Goal: Task Accomplishment & Management: Use online tool/utility

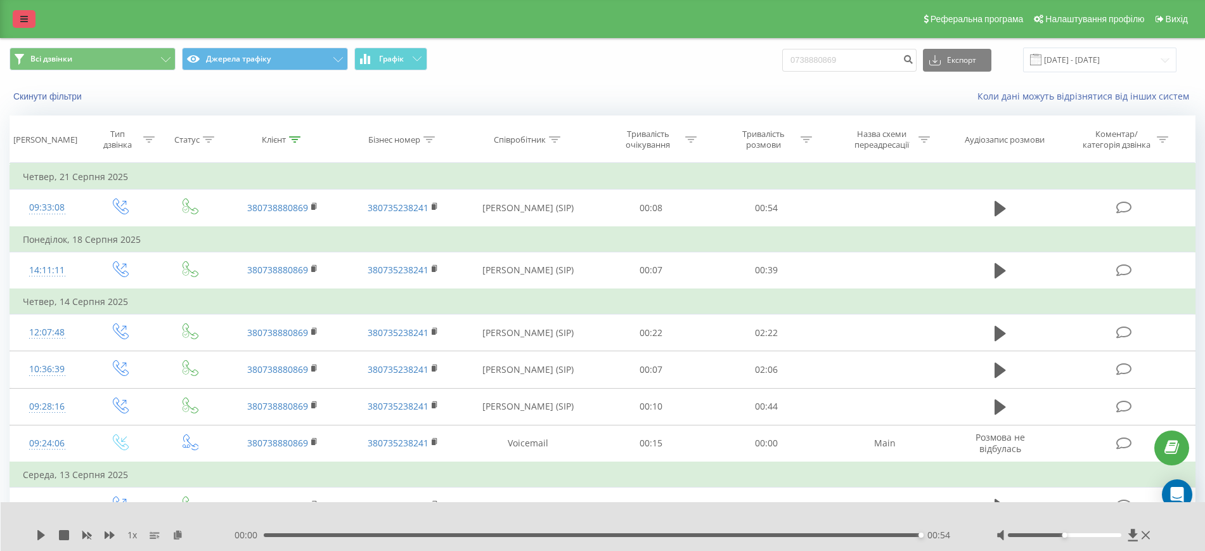
click at [16, 14] on link at bounding box center [24, 19] width 23 height 18
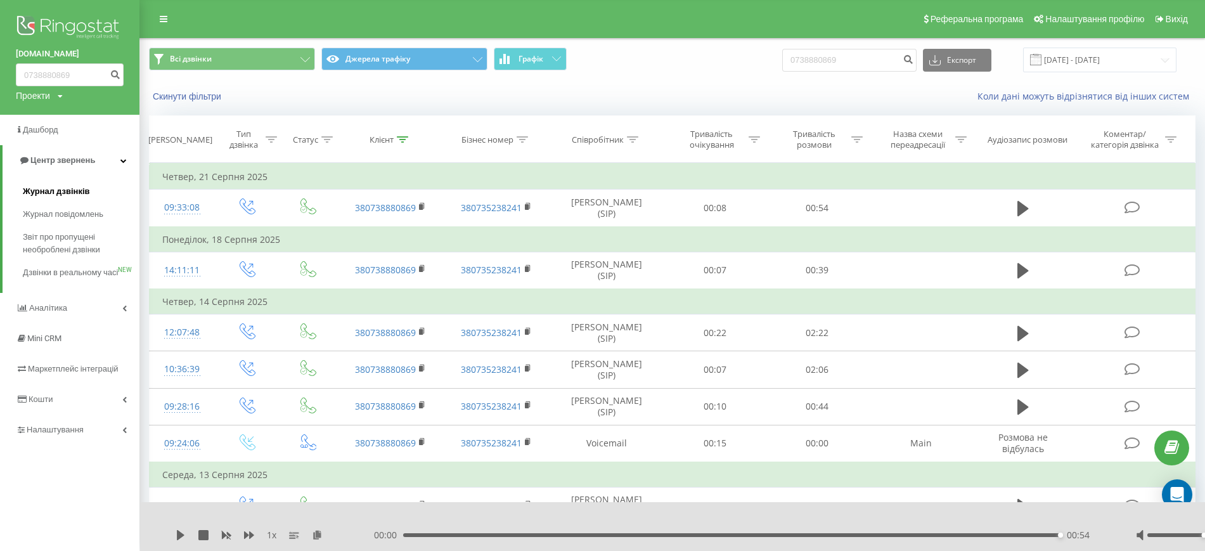
click at [53, 195] on span "Журнал дзвінків" at bounding box center [56, 191] width 67 height 13
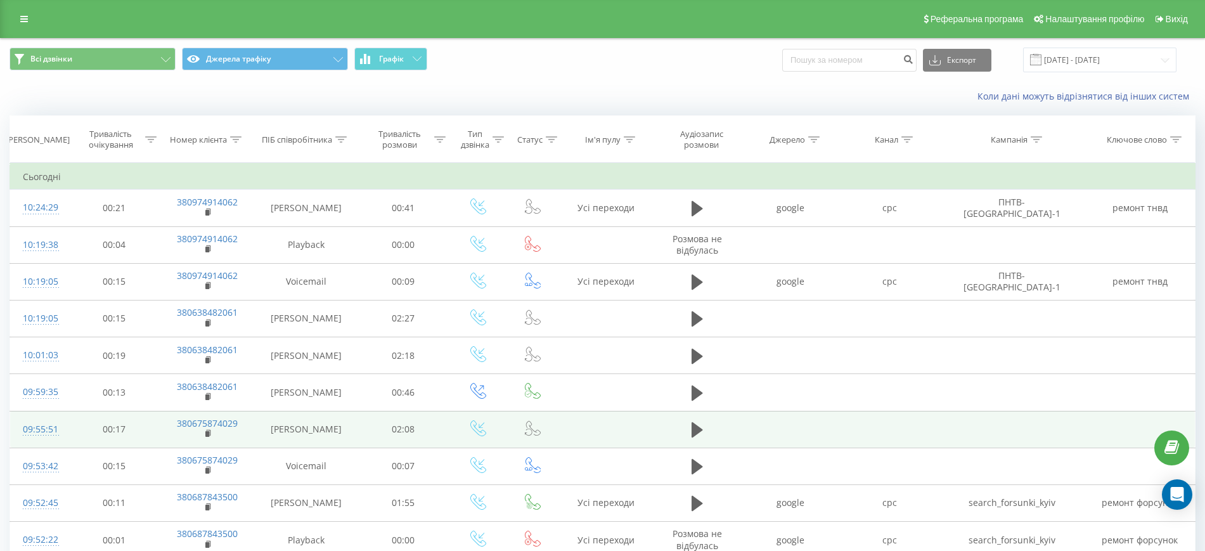
scroll to position [405, 0]
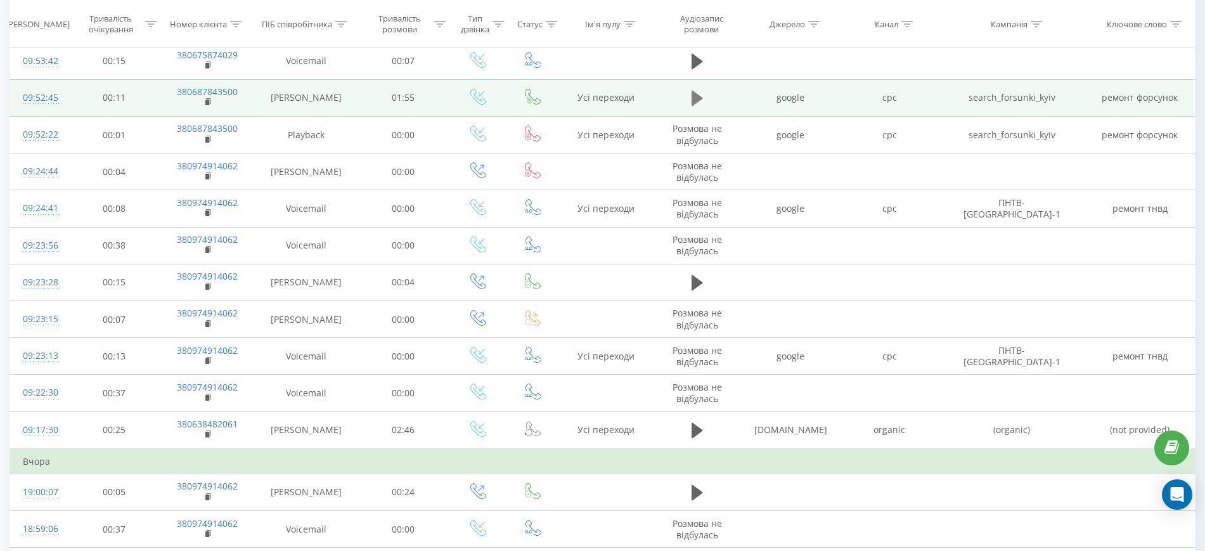
click at [695, 98] on icon at bounding box center [697, 98] width 11 height 15
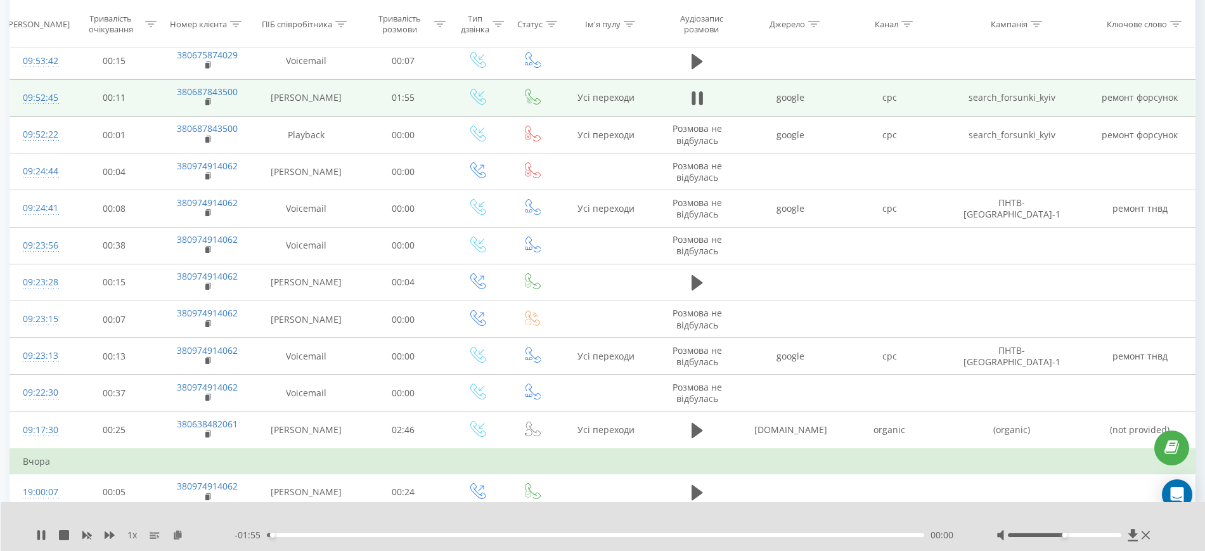
click at [695, 98] on icon at bounding box center [694, 98] width 4 height 14
click at [209, 101] on rect at bounding box center [207, 103] width 4 height 6
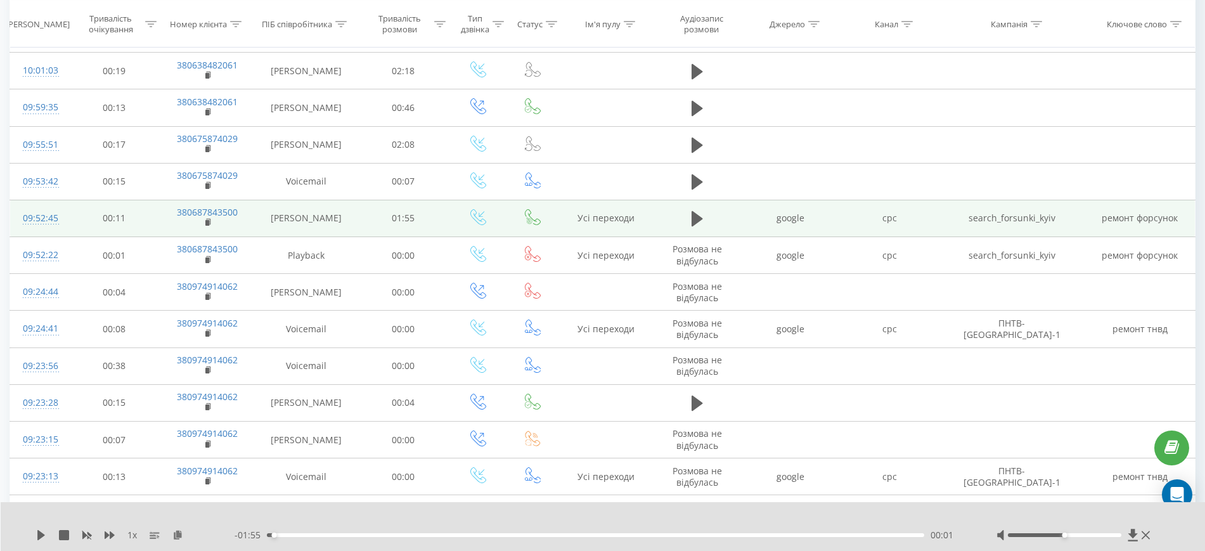
scroll to position [0, 0]
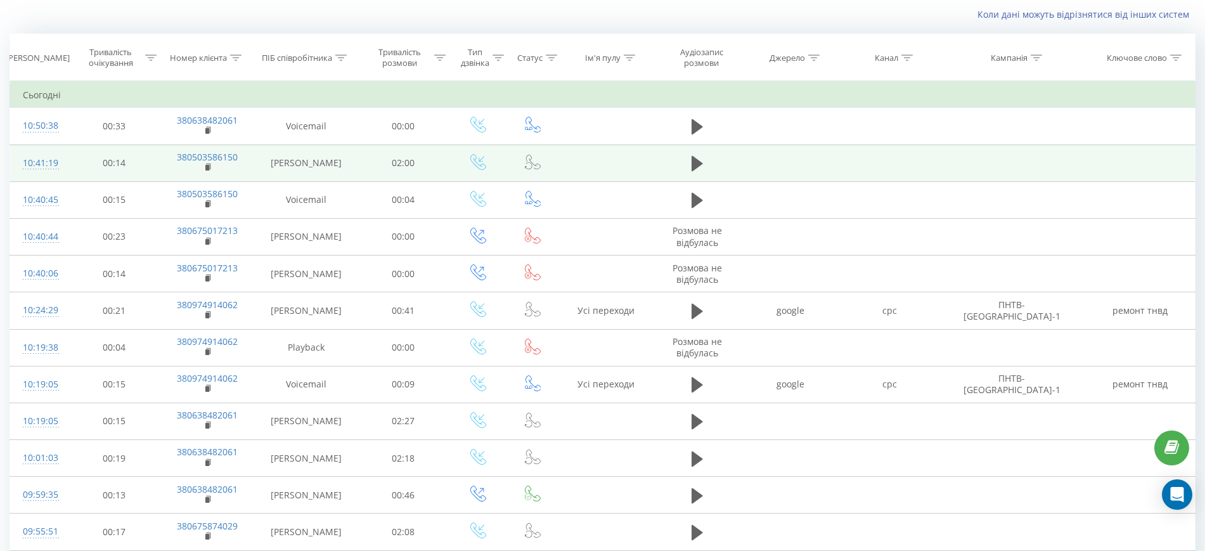
scroll to position [81, 0]
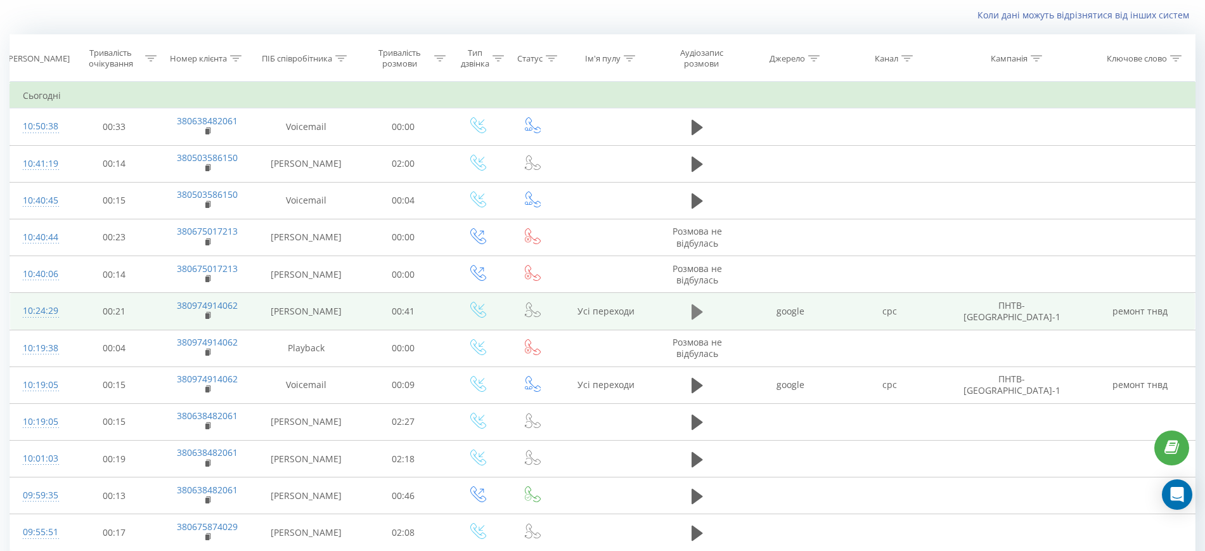
click at [693, 306] on icon at bounding box center [697, 311] width 11 height 15
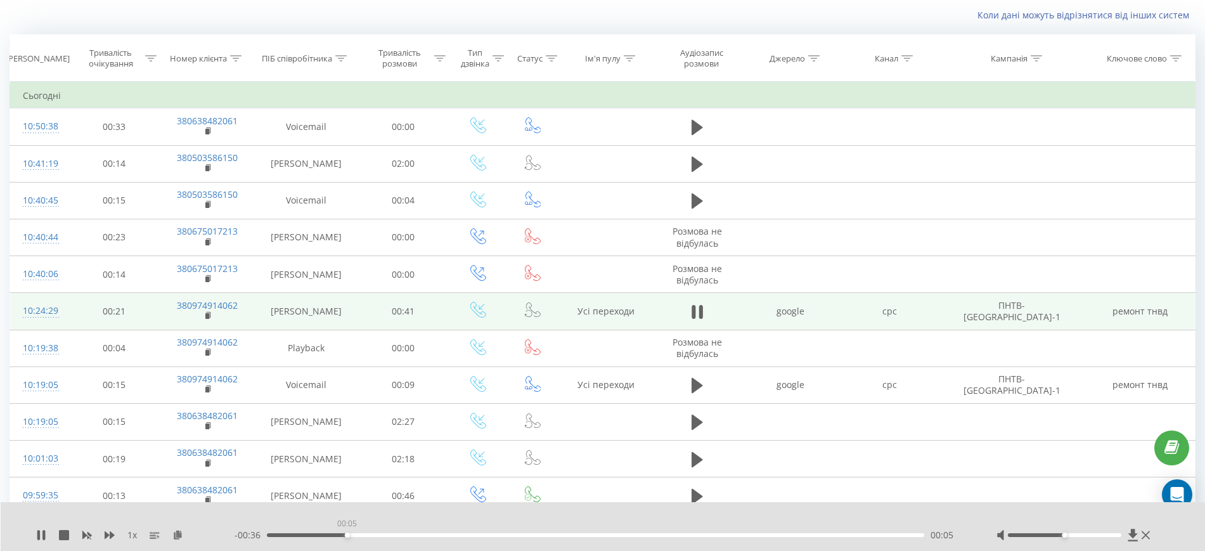
click at [347, 533] on div "00:05" at bounding box center [595, 535] width 657 height 4
click at [39, 533] on icon at bounding box center [38, 535] width 3 height 10
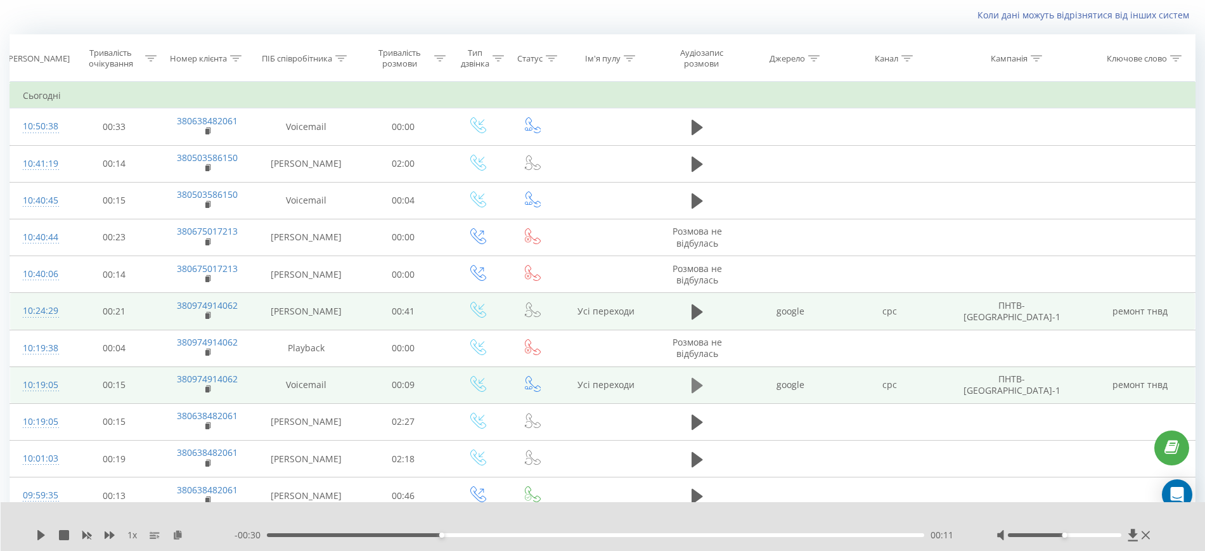
click at [696, 387] on icon at bounding box center [697, 385] width 11 height 15
click at [696, 387] on icon at bounding box center [694, 386] width 4 height 14
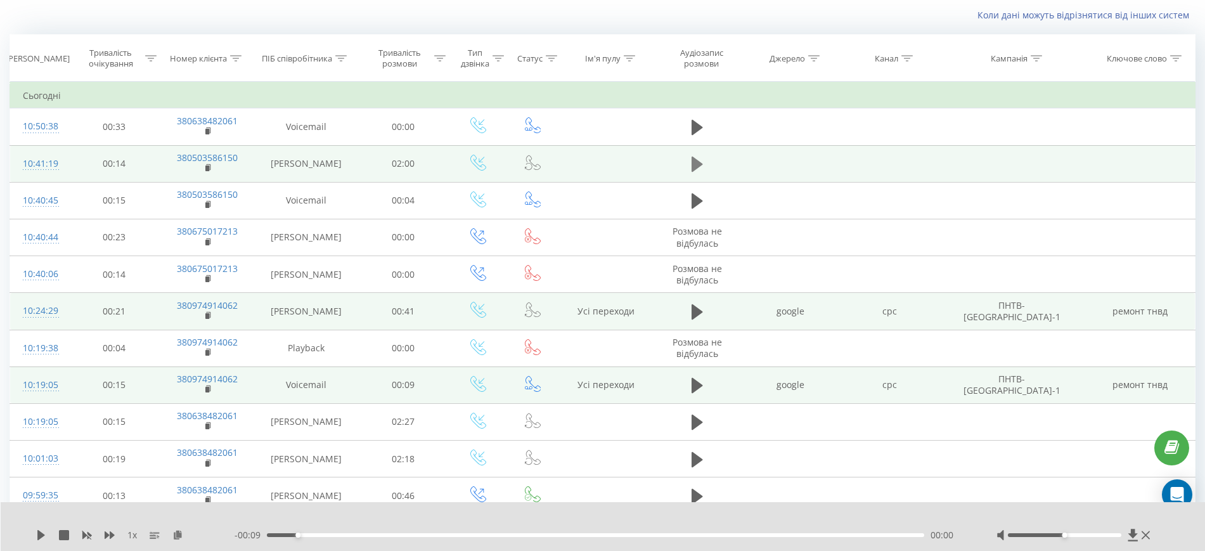
click at [691, 163] on button at bounding box center [697, 164] width 19 height 19
click at [1042, 533] on div at bounding box center [1064, 535] width 113 height 4
click at [1049, 534] on div at bounding box center [1064, 535] width 113 height 4
click at [41, 534] on icon at bounding box center [41, 535] width 10 height 10
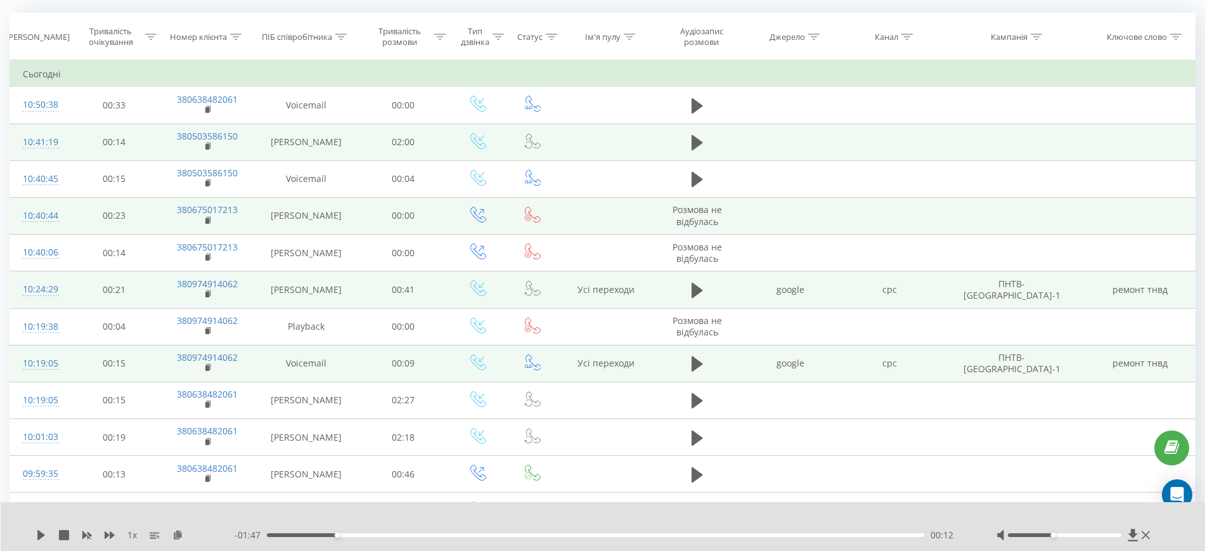
scroll to position [0, 0]
